Goal: Transaction & Acquisition: Purchase product/service

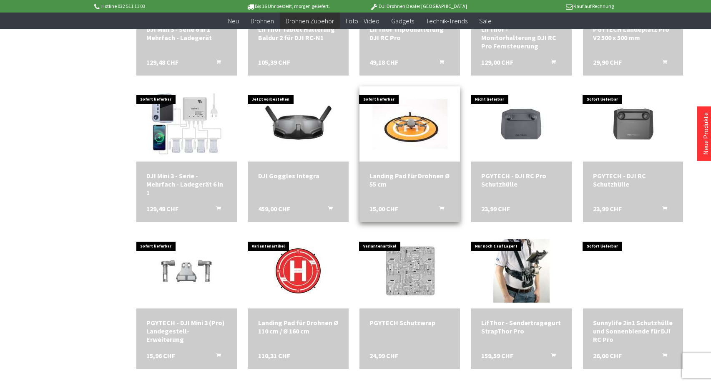
scroll to position [917, 0]
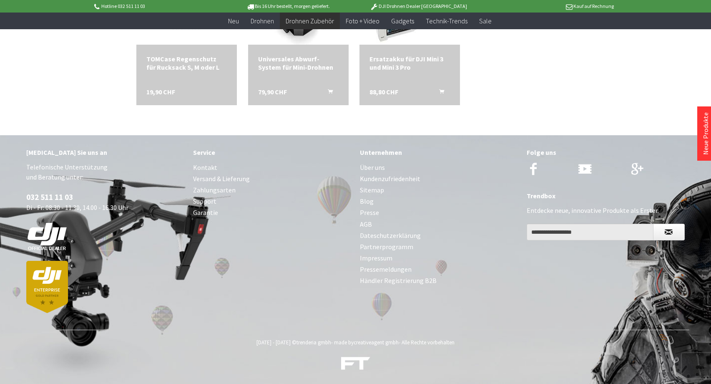
scroll to position [1524, 0]
drag, startPoint x: 248, startPoint y: 52, endPoint x: 254, endPoint y: 54, distance: 5.8
click at [248, 52] on div "Universales Abwurf-System für Mini-Drohnen 79,90 CHF In den Warenkorb" at bounding box center [298, 75] width 101 height 60
click at [295, 70] on div "Universales Abwurf-System für Mini-Drohnen" at bounding box center [298, 63] width 81 height 17
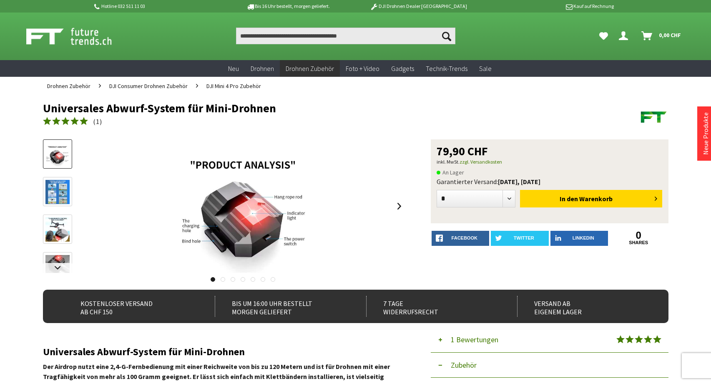
click at [60, 186] on img at bounding box center [57, 192] width 24 height 24
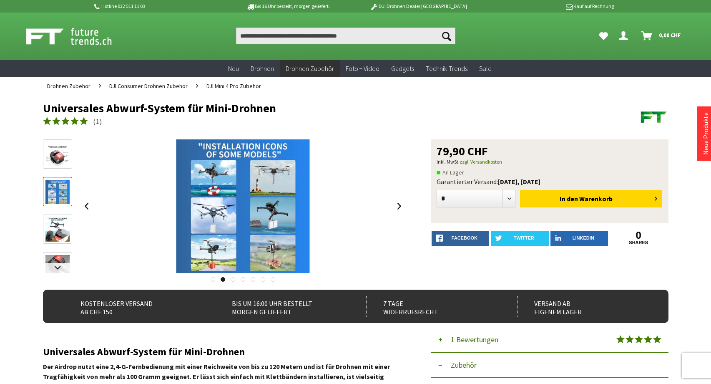
click at [60, 227] on img at bounding box center [57, 229] width 24 height 24
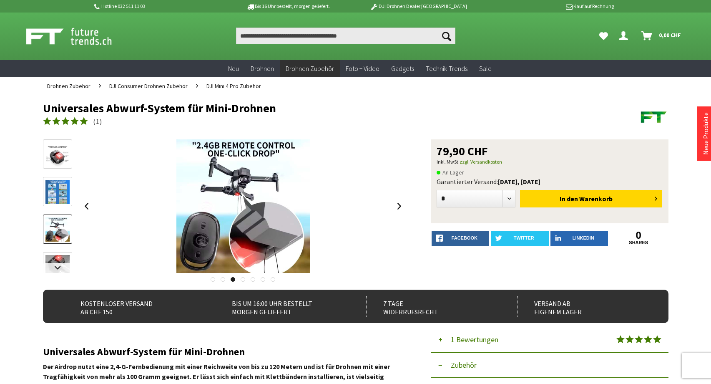
click at [66, 258] on img at bounding box center [57, 267] width 24 height 24
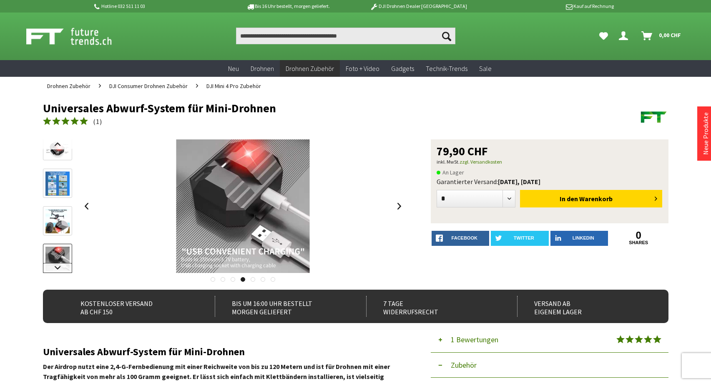
click at [63, 267] on link at bounding box center [57, 268] width 29 height 10
click at [64, 233] on img at bounding box center [57, 229] width 24 height 24
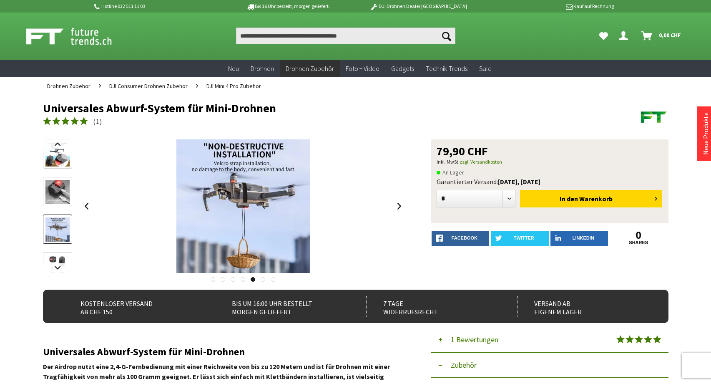
click at [63, 259] on img at bounding box center [57, 267] width 24 height 24
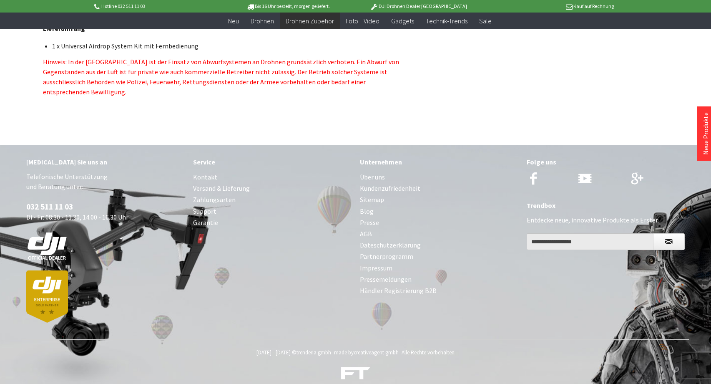
scroll to position [753, 0]
